Goal: Task Accomplishment & Management: Use online tool/utility

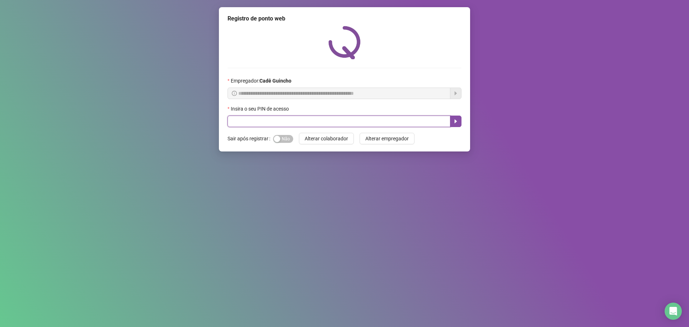
click at [279, 122] on input "text" at bounding box center [339, 121] width 223 height 11
type input "*****"
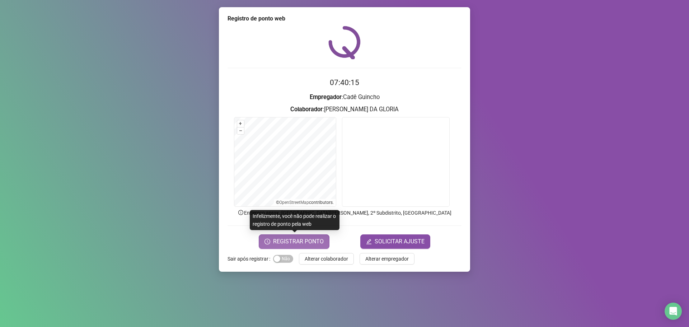
click at [318, 240] on span "REGISTRAR PONTO" at bounding box center [298, 241] width 51 height 9
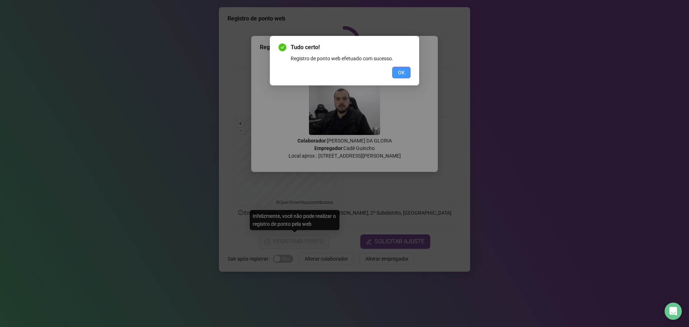
click at [396, 74] on button "OK" at bounding box center [401, 72] width 18 height 11
